Goal: Find specific page/section: Find specific page/section

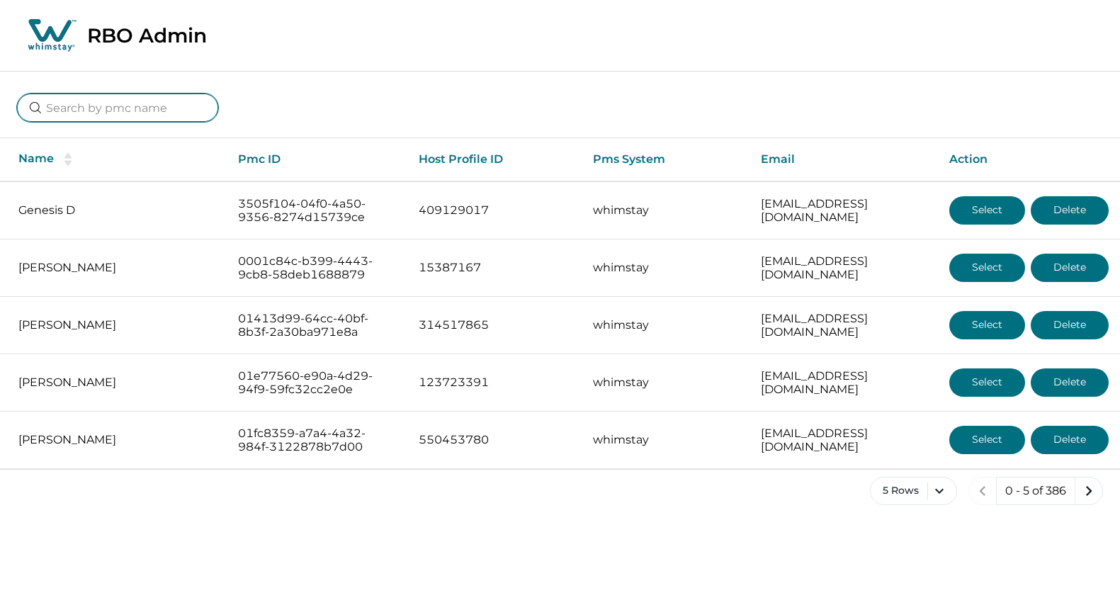
click at [107, 106] on input at bounding box center [117, 107] width 201 height 28
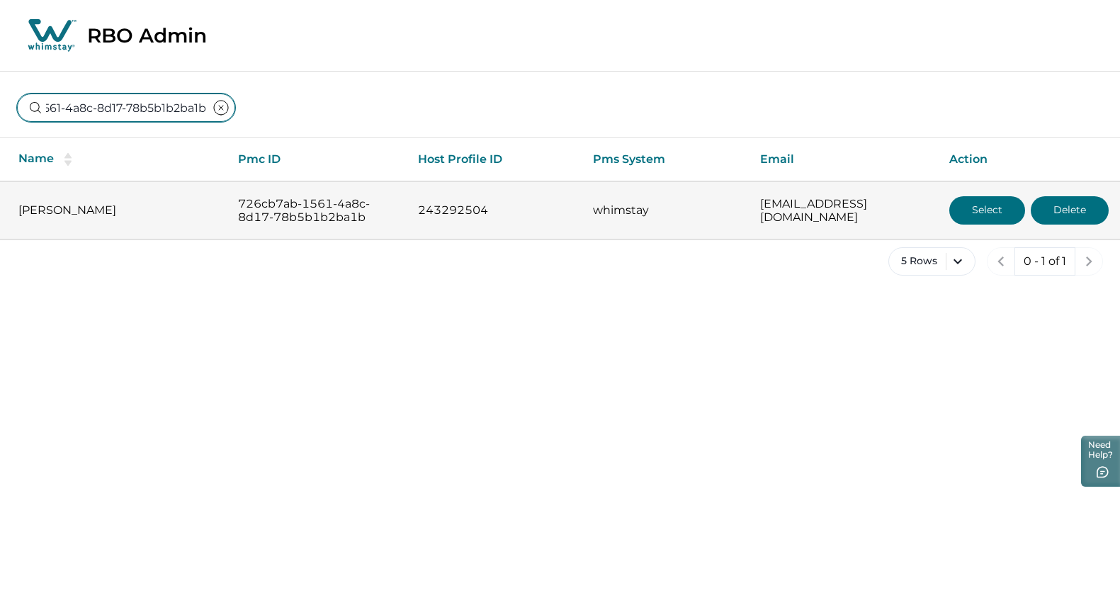
type input "726cb7ab-1561-4a8c-8d17-78b5b1b2ba1b"
click at [962, 217] on button "Select" at bounding box center [987, 210] width 76 height 28
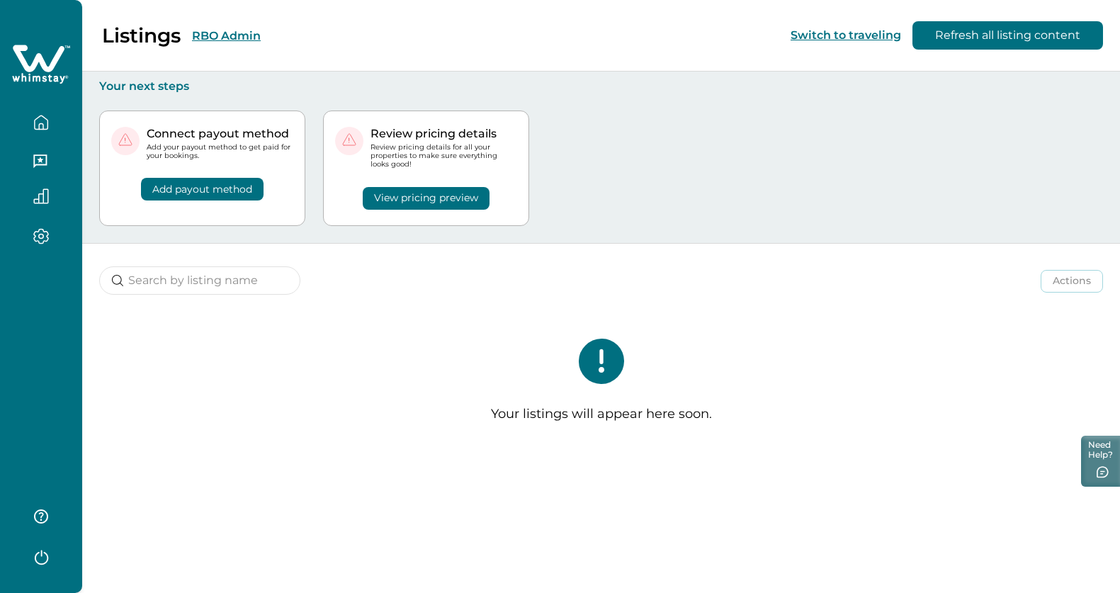
click at [232, 30] on button "RBO Admin" at bounding box center [226, 35] width 69 height 13
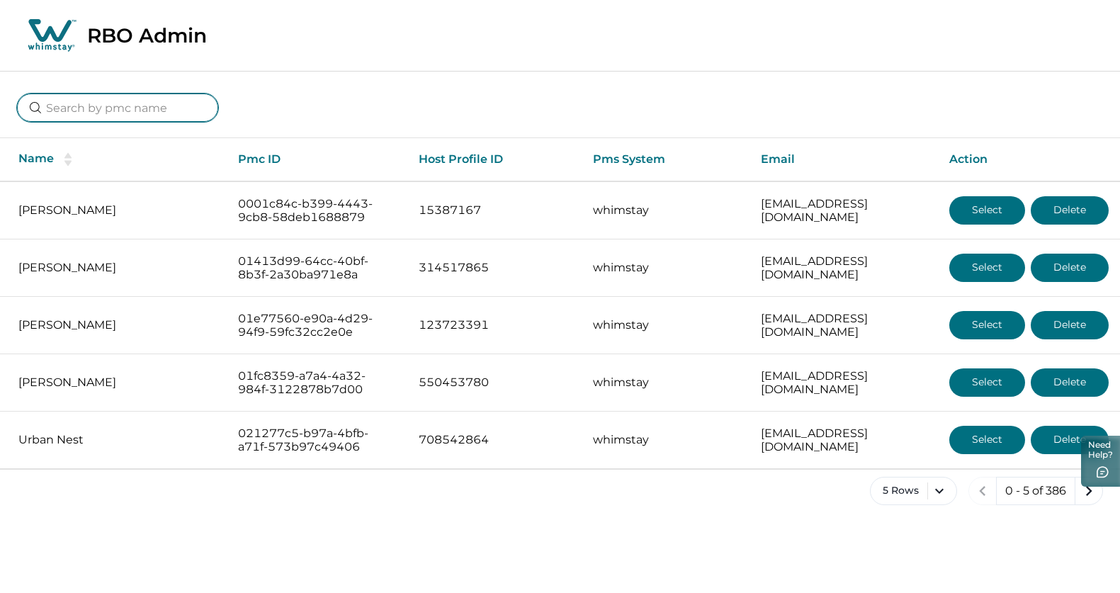
click at [88, 103] on input at bounding box center [117, 107] width 201 height 28
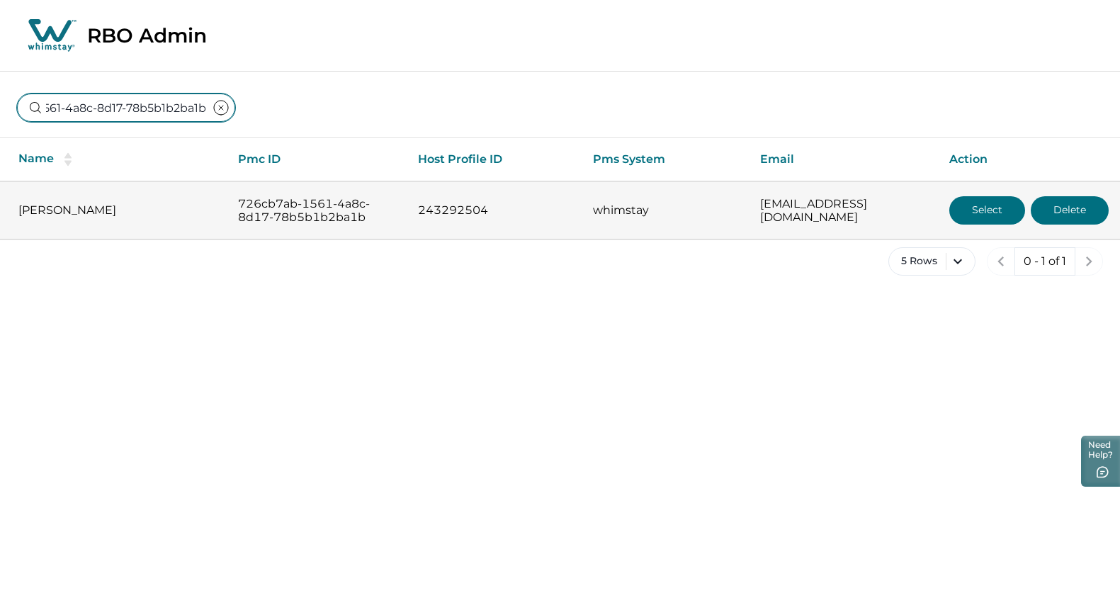
type input "726cb7ab-1561-4a8c-8d17-78b5b1b2ba1b"
click at [991, 210] on button "Select" at bounding box center [987, 210] width 76 height 28
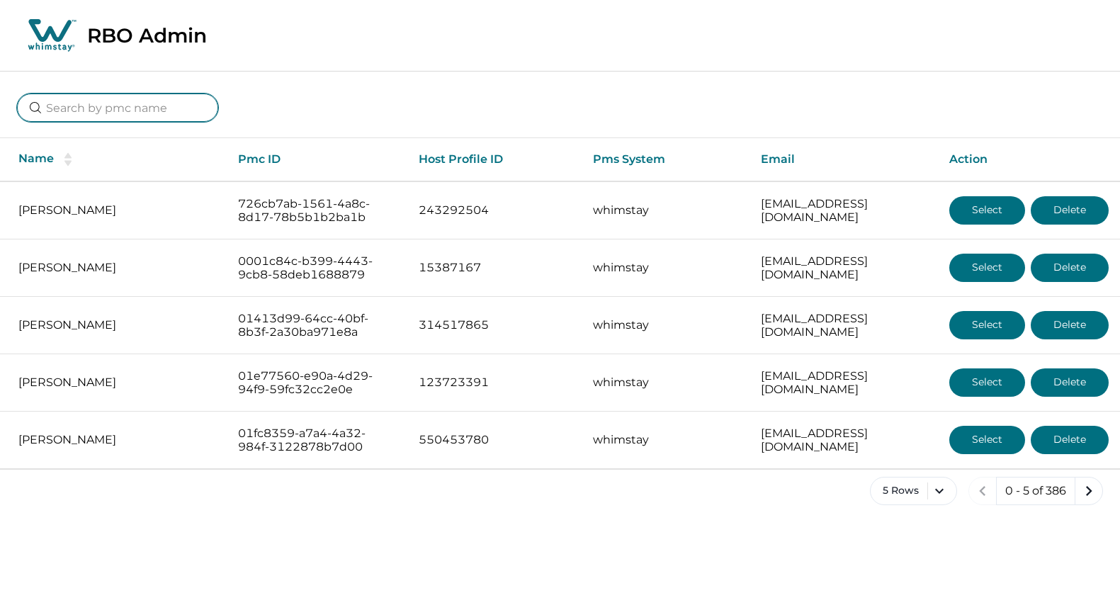
click at [130, 108] on input at bounding box center [117, 107] width 201 height 28
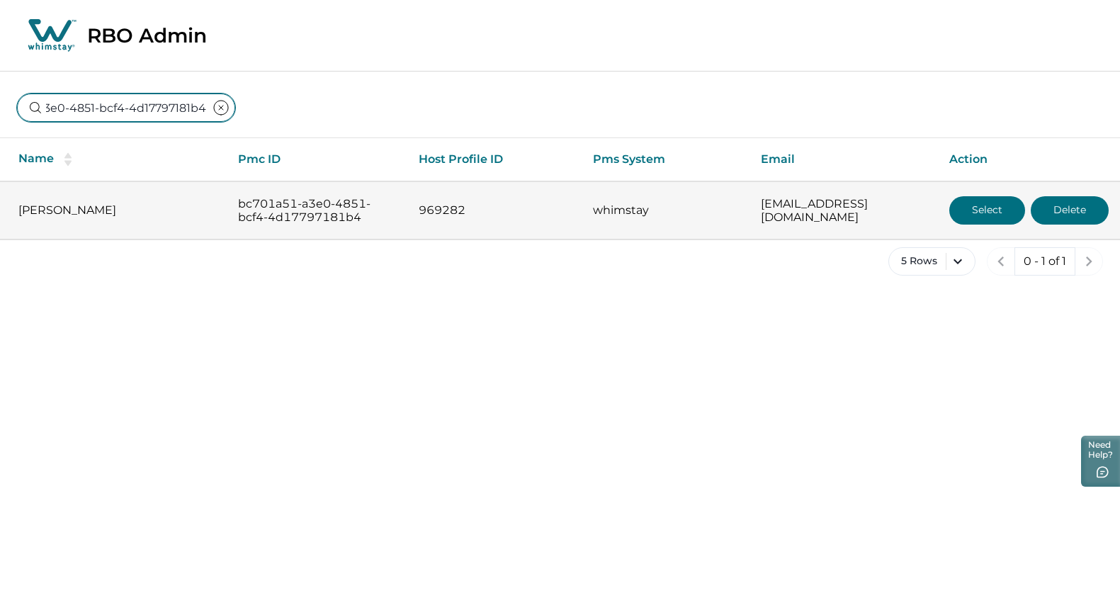
type input "bc701a51-a3e0-4851-bcf4-4d17797181b4"
click at [1003, 214] on button "Select" at bounding box center [987, 210] width 76 height 28
